Goal: Task Accomplishment & Management: Complete application form

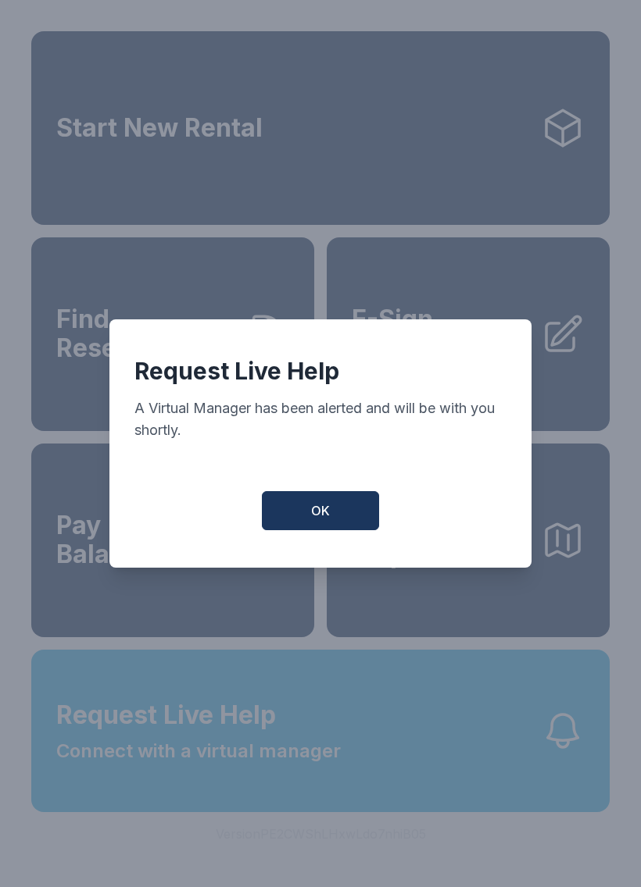
click at [298, 526] on button "OK" at bounding box center [320, 510] width 117 height 39
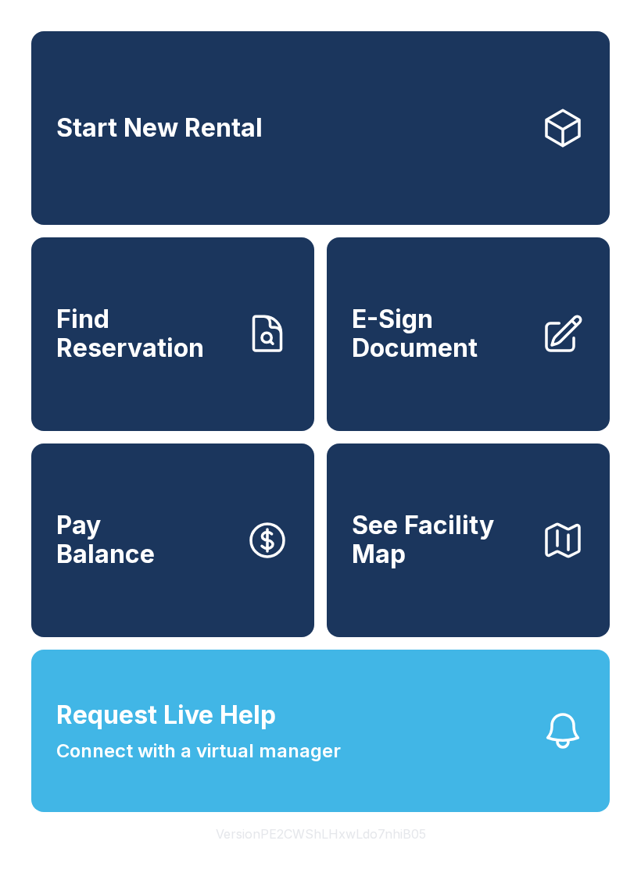
click at [114, 351] on span "Find Reservation" at bounding box center [144, 333] width 177 height 57
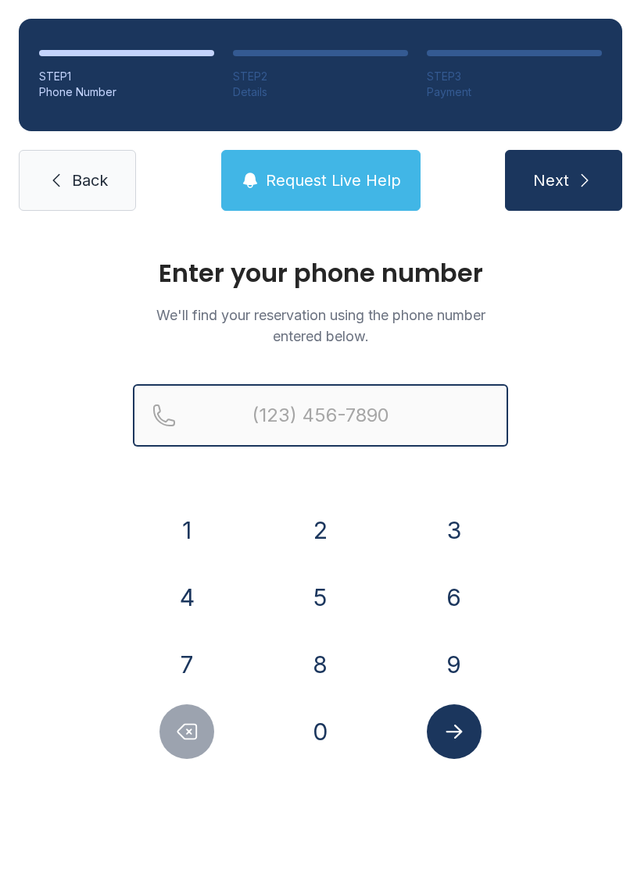
click at [314, 418] on input "Reservation phone number" at bounding box center [320, 415] width 375 height 62
type input "[PHONE_NUMBER]"
click at [562, 180] on button "Next" at bounding box center [563, 180] width 117 height 61
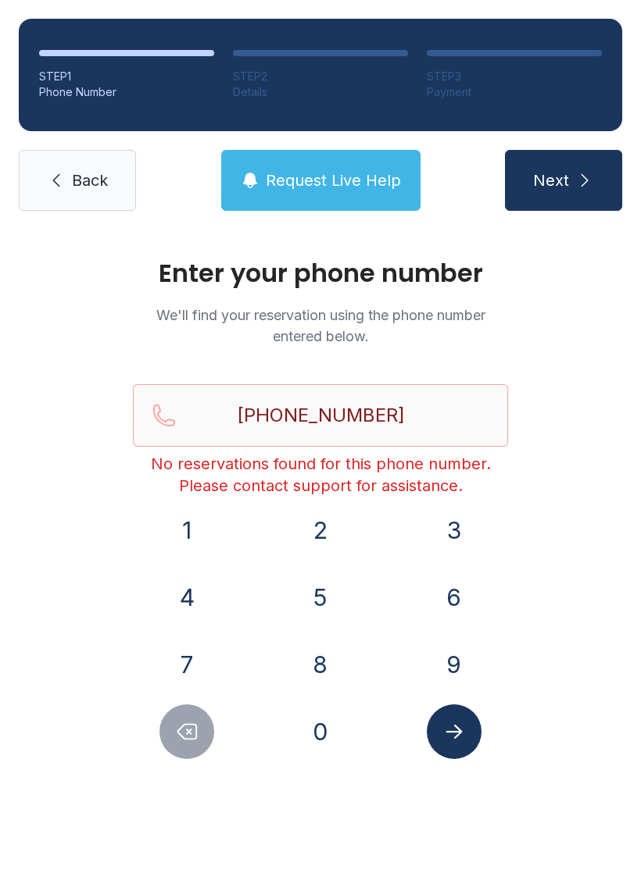
click at [67, 172] on link "Back" at bounding box center [77, 180] width 117 height 61
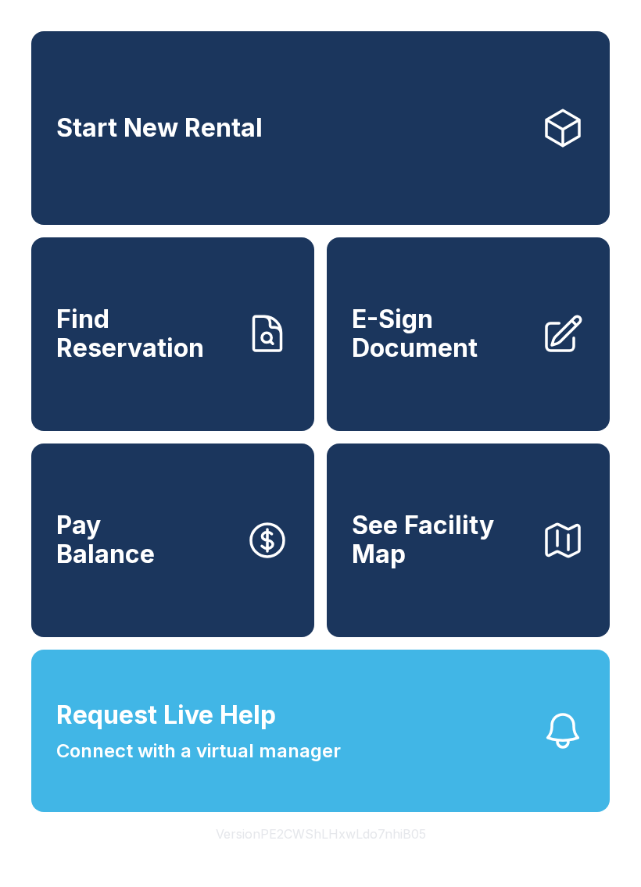
click at [489, 357] on span "E-Sign Document" at bounding box center [440, 333] width 177 height 57
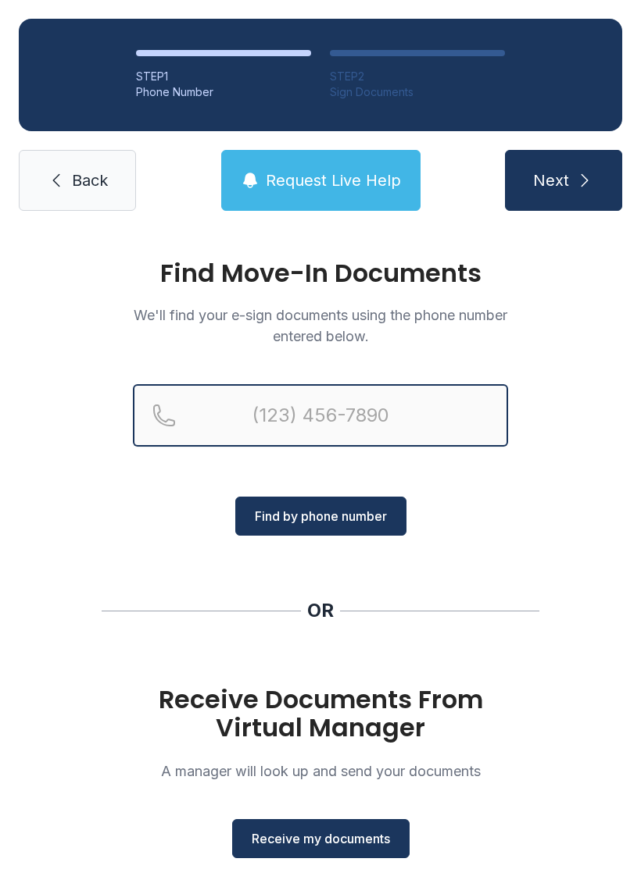
click at [414, 414] on input "Reservation phone number" at bounding box center [320, 415] width 375 height 62
type input "[PHONE_NUMBER]"
click at [562, 180] on button "Next" at bounding box center [563, 180] width 117 height 61
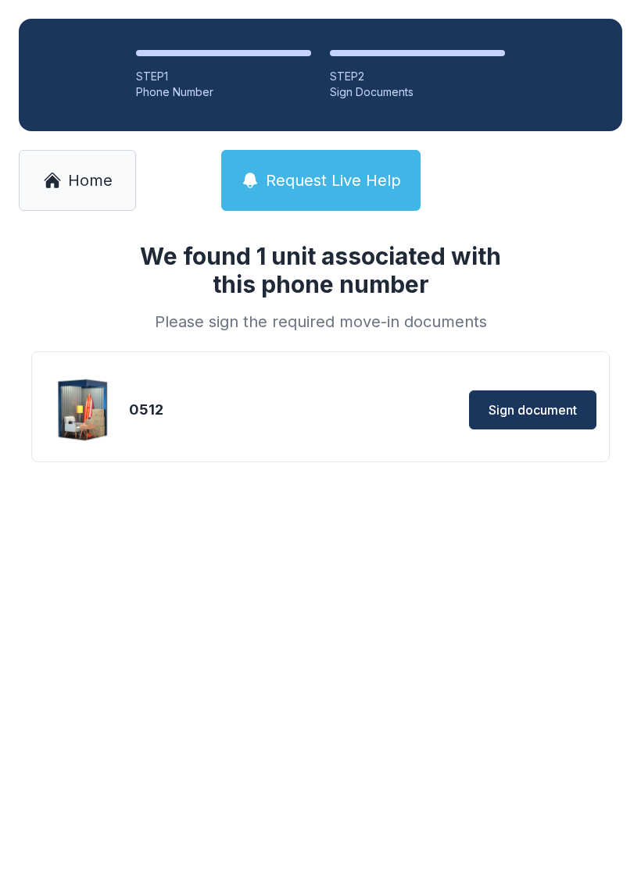
click at [479, 628] on main "We found 1 unit associated with this phone number Please sign the required move…" at bounding box center [320, 559] width 641 height 658
click at [84, 186] on span "Home" at bounding box center [90, 181] width 45 height 22
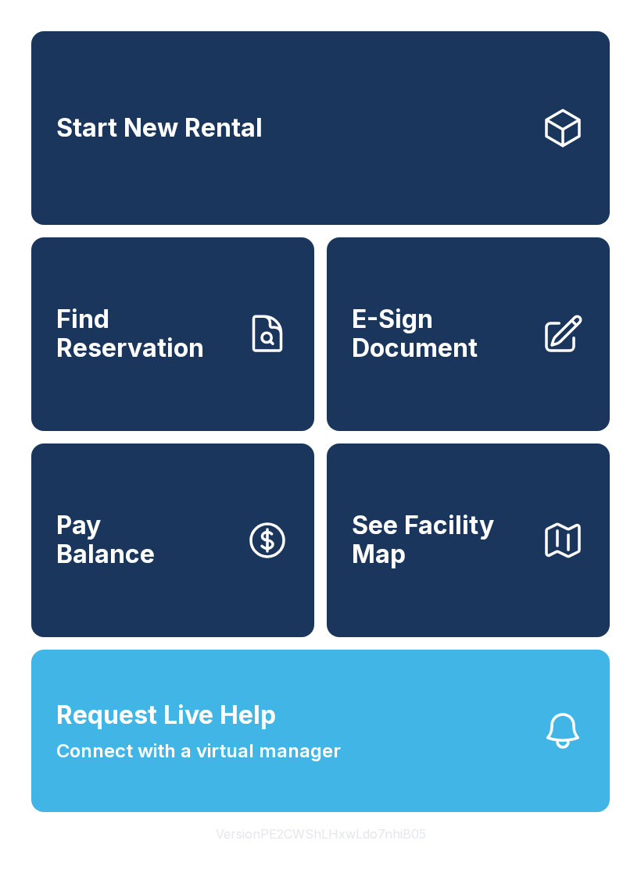
click at [495, 384] on link "E-Sign Document" at bounding box center [468, 334] width 283 height 194
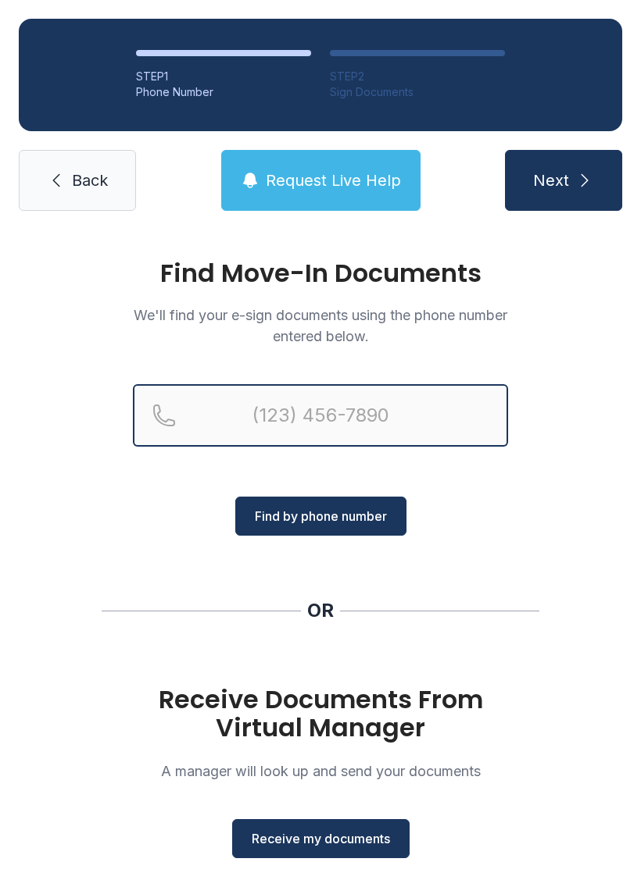
click at [416, 412] on input "Reservation phone number" at bounding box center [320, 415] width 375 height 62
type input "[PHONE_NUMBER]"
click at [562, 180] on button "Next" at bounding box center [563, 180] width 117 height 61
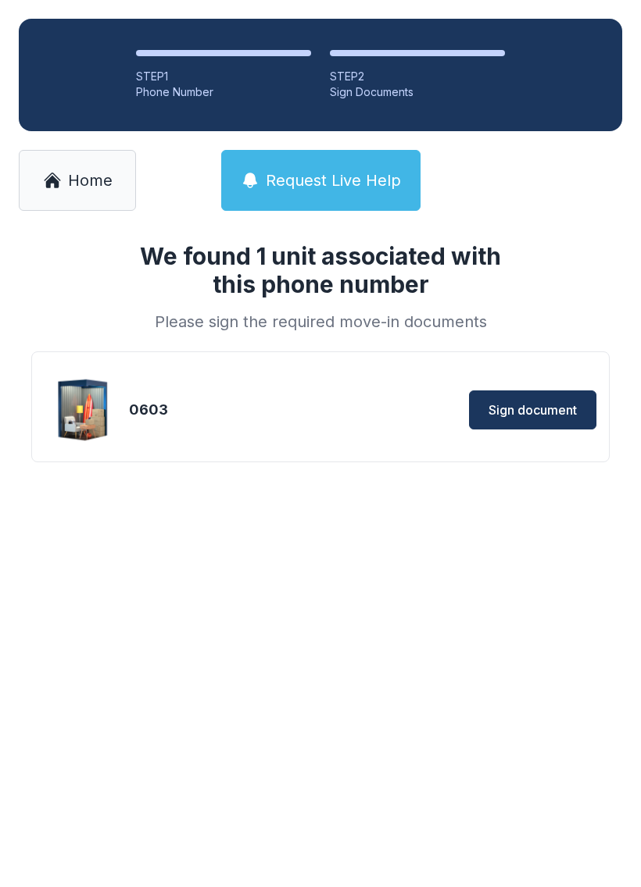
click at [556, 399] on button "Sign document" at bounding box center [532, 410] width 127 height 39
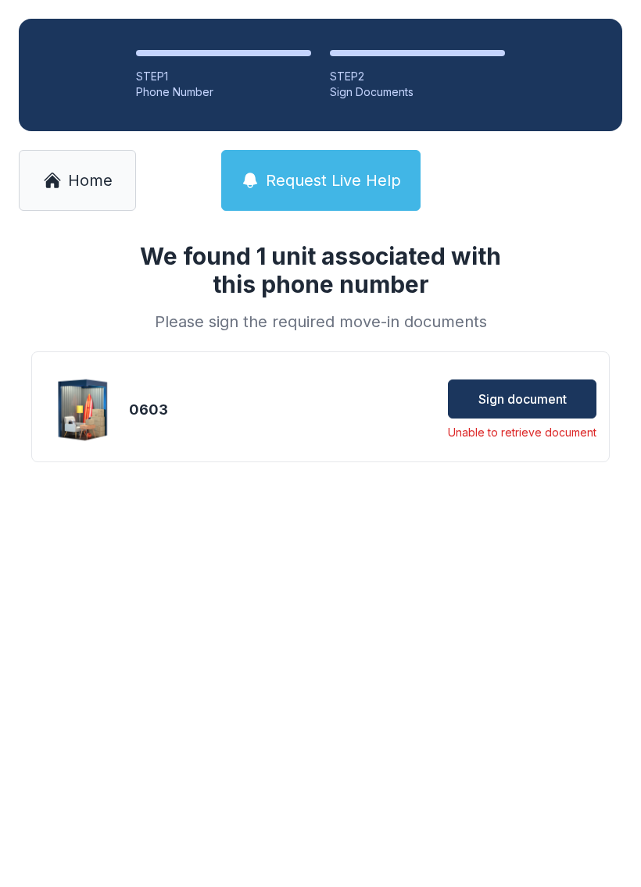
click at [531, 398] on span "Sign document" at bounding box center [522, 399] width 88 height 19
